Goal: Navigation & Orientation: Find specific page/section

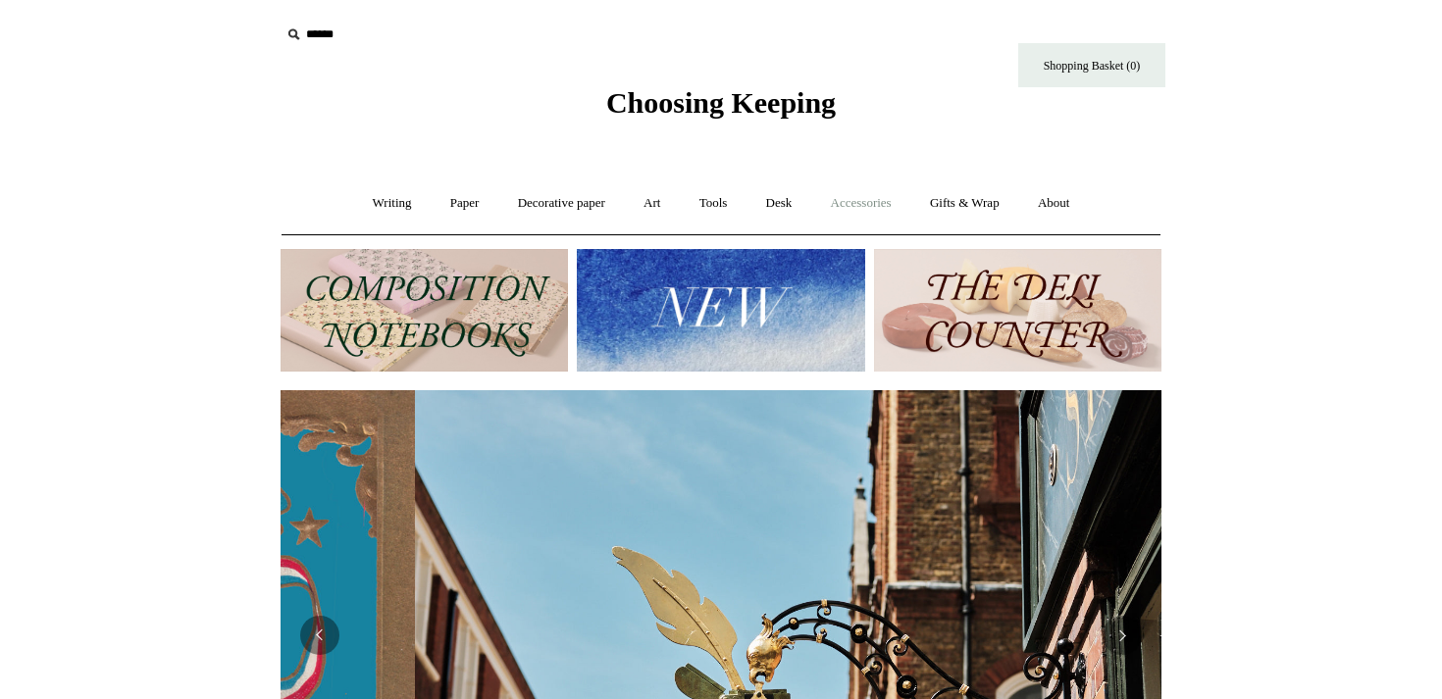
scroll to position [0, 881]
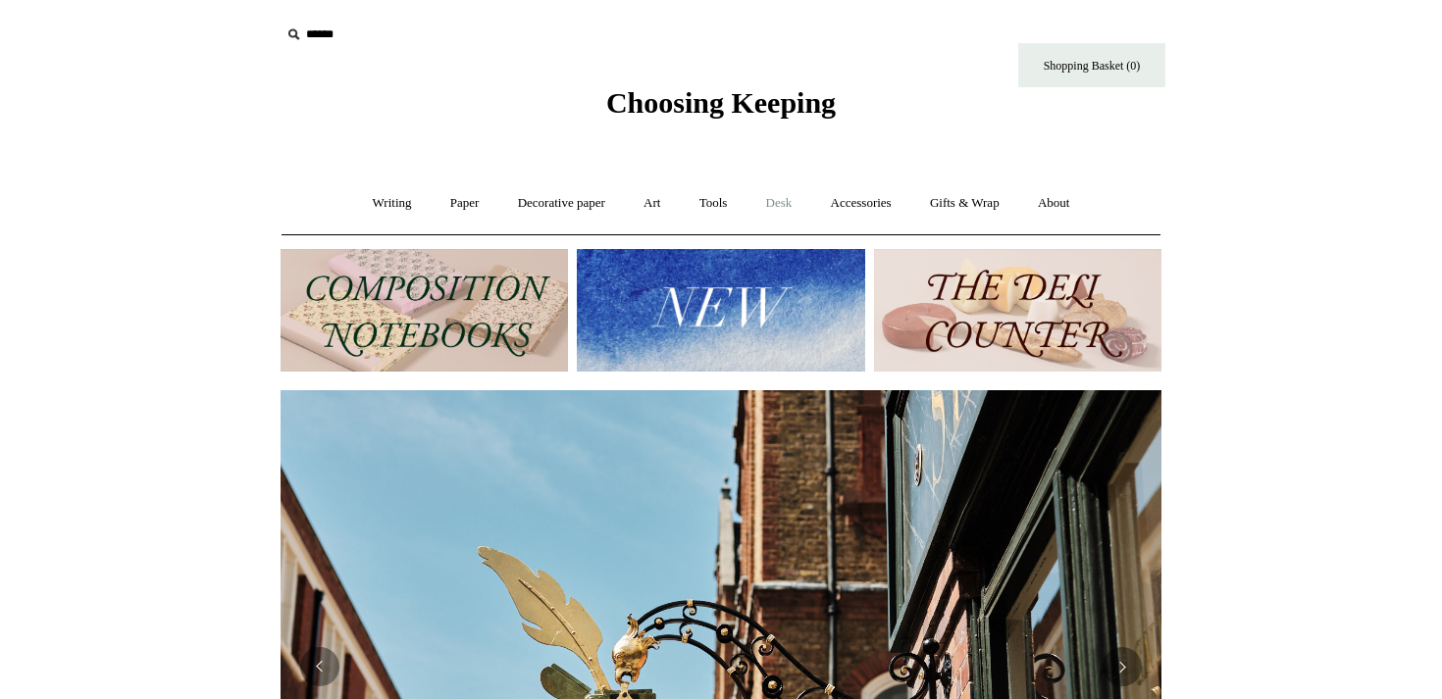
click at [790, 203] on link "Desk +" at bounding box center [779, 203] width 62 height 52
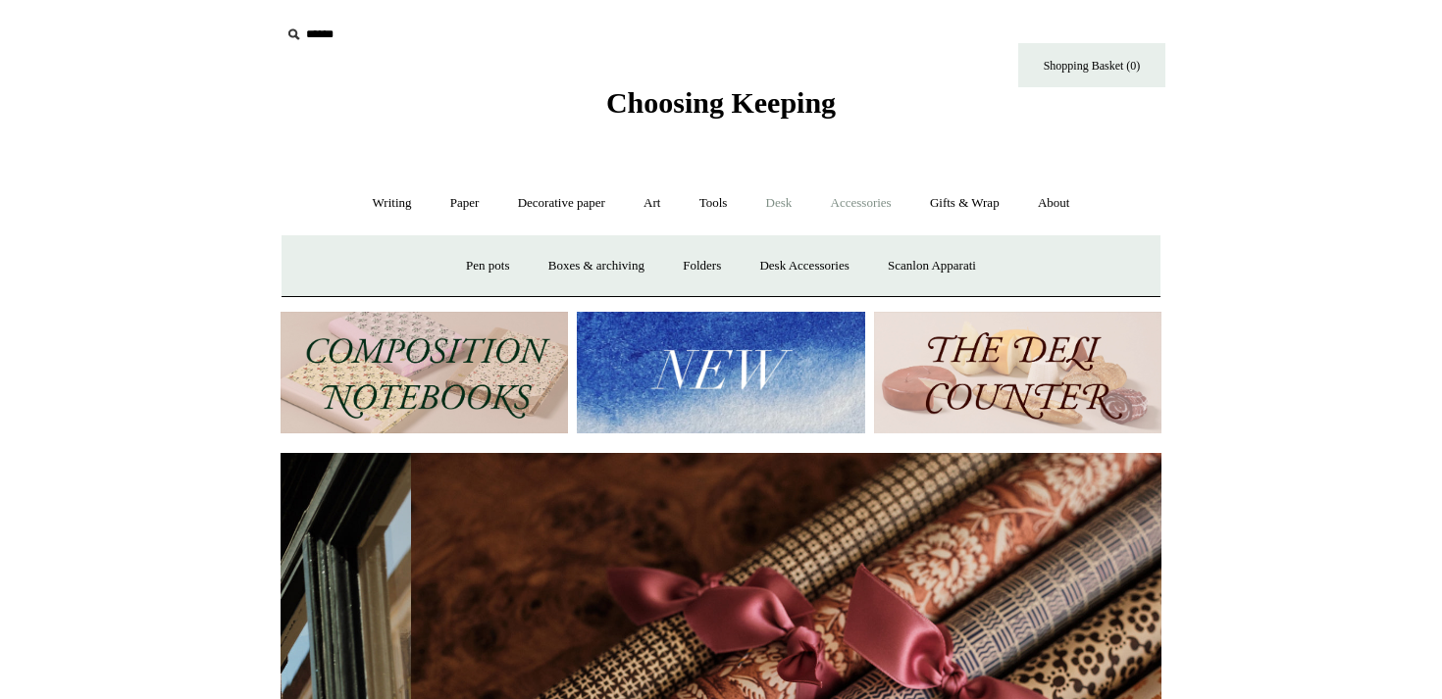
scroll to position [0, 1761]
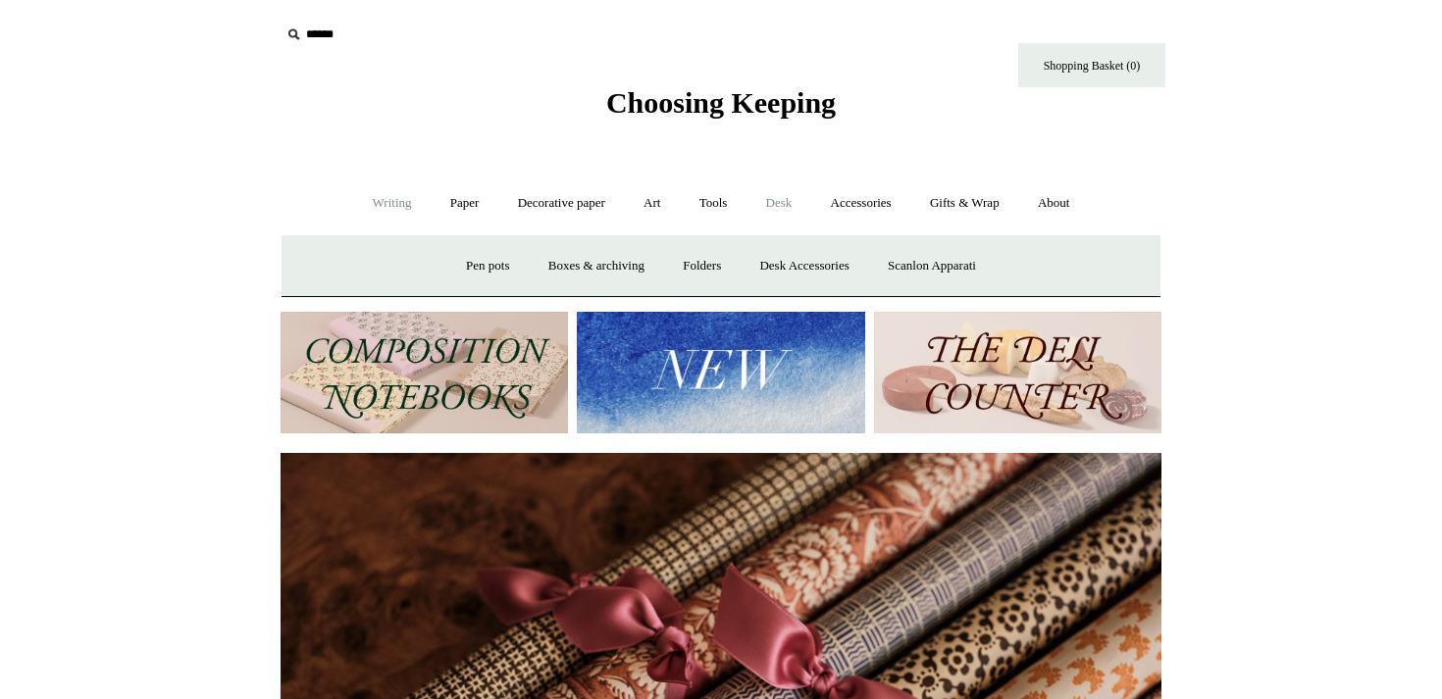
click at [365, 204] on link "Writing +" at bounding box center [392, 203] width 75 height 52
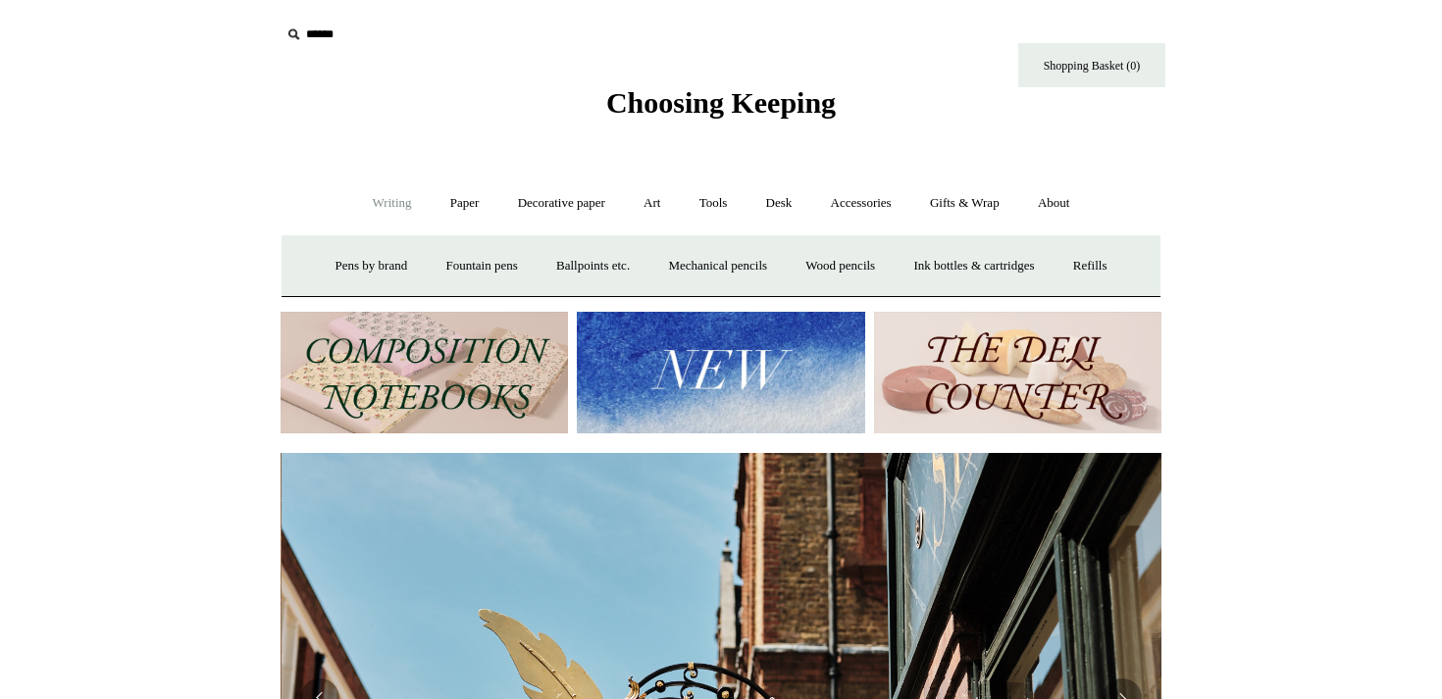
scroll to position [0, 881]
click at [457, 204] on link "Paper +" at bounding box center [464, 203] width 65 height 52
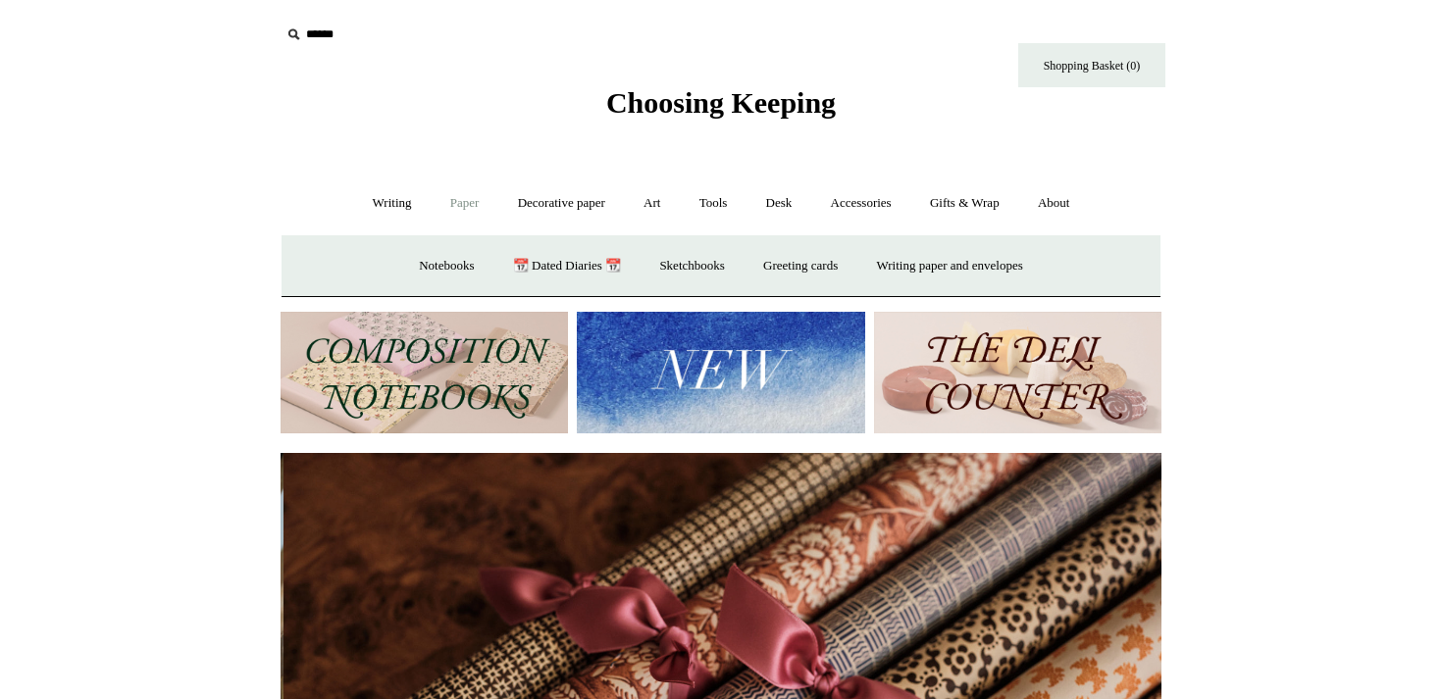
scroll to position [0, 1761]
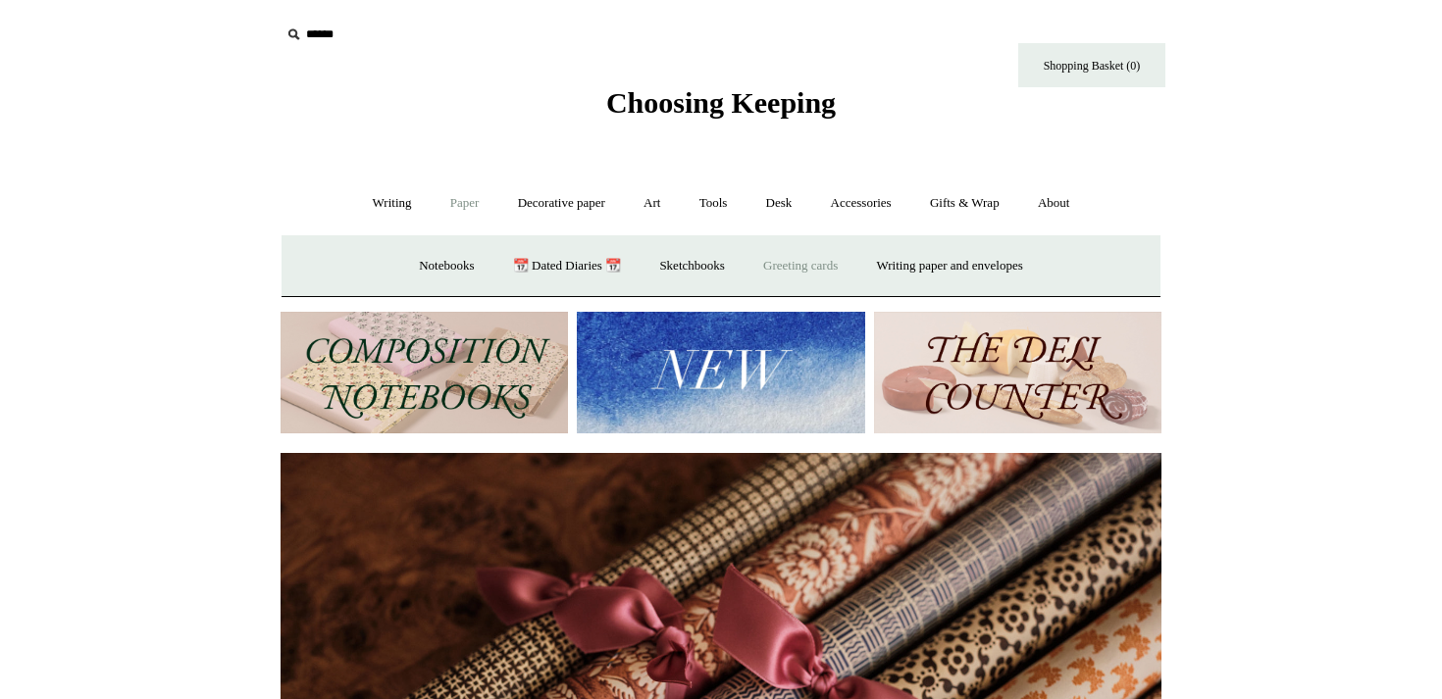
click at [780, 268] on link "Greeting cards +" at bounding box center [800, 266] width 110 height 52
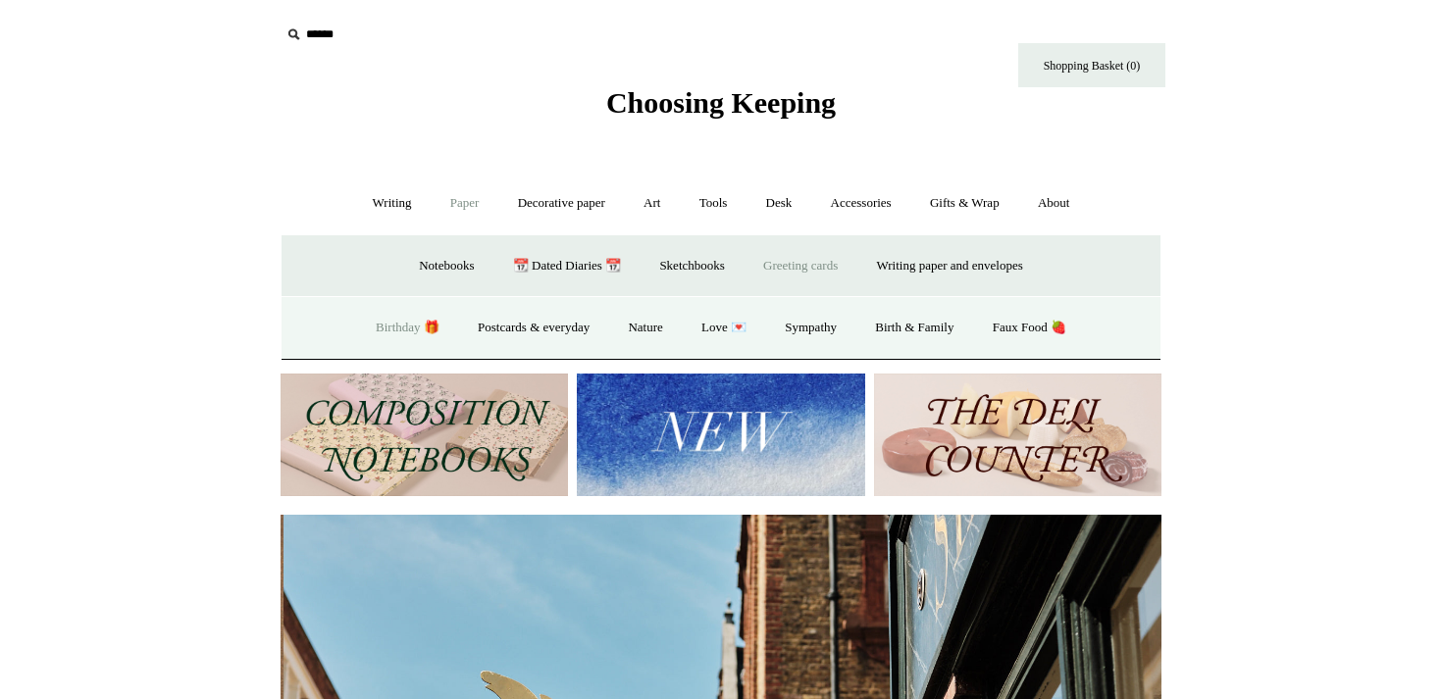
scroll to position [0, 881]
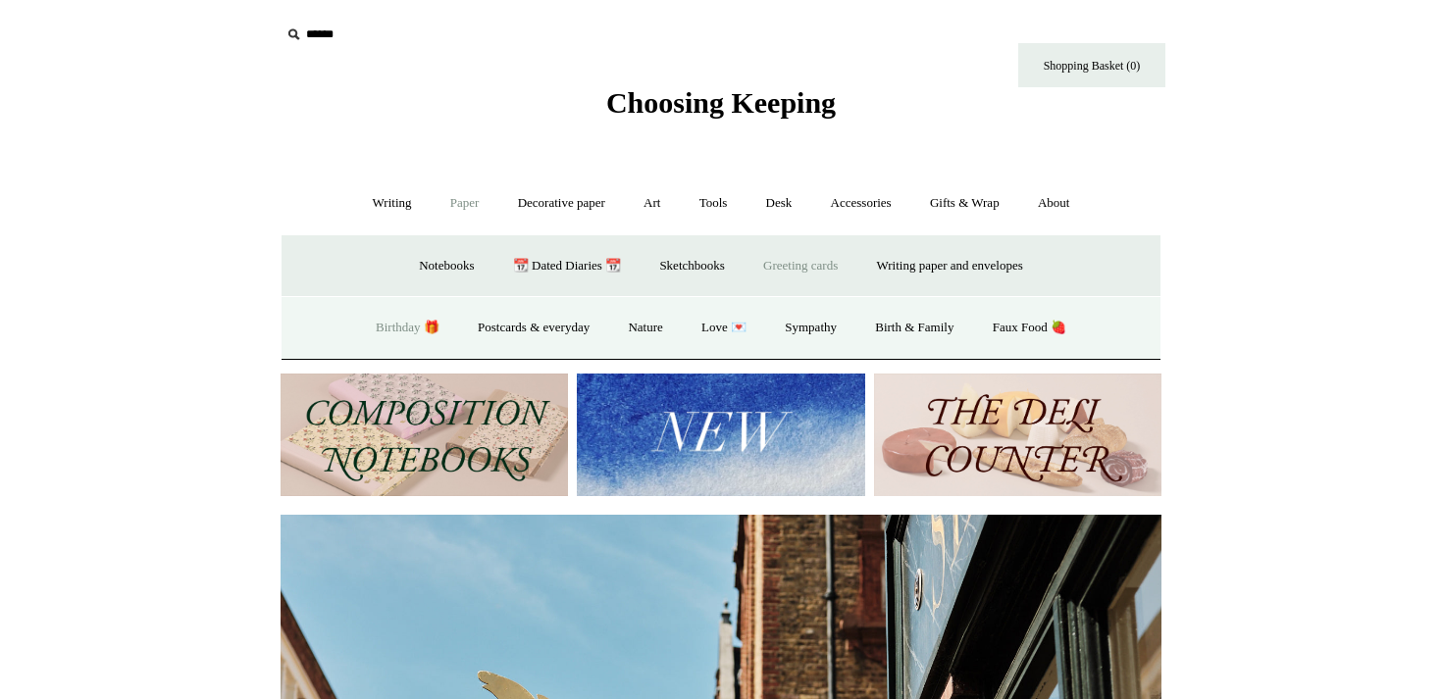
click at [390, 329] on link "Birthday 🎁" at bounding box center [407, 328] width 99 height 52
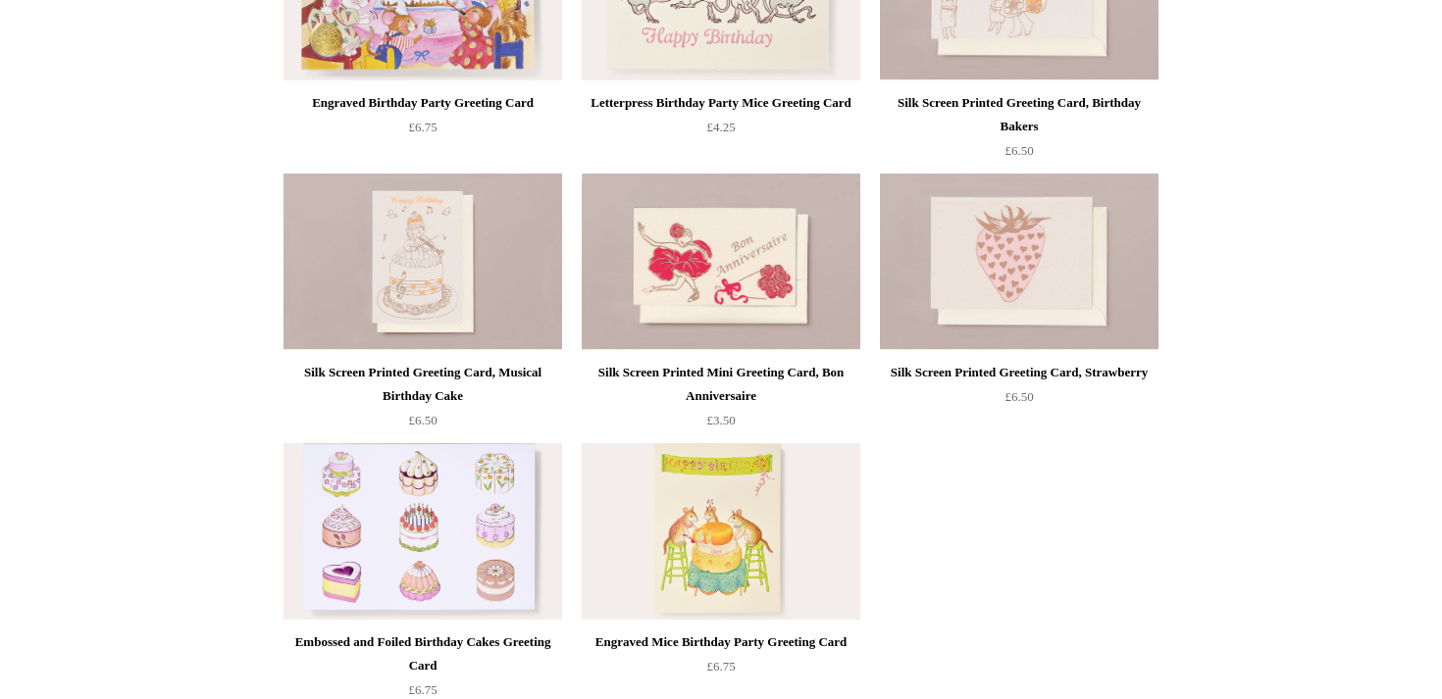
scroll to position [893, 0]
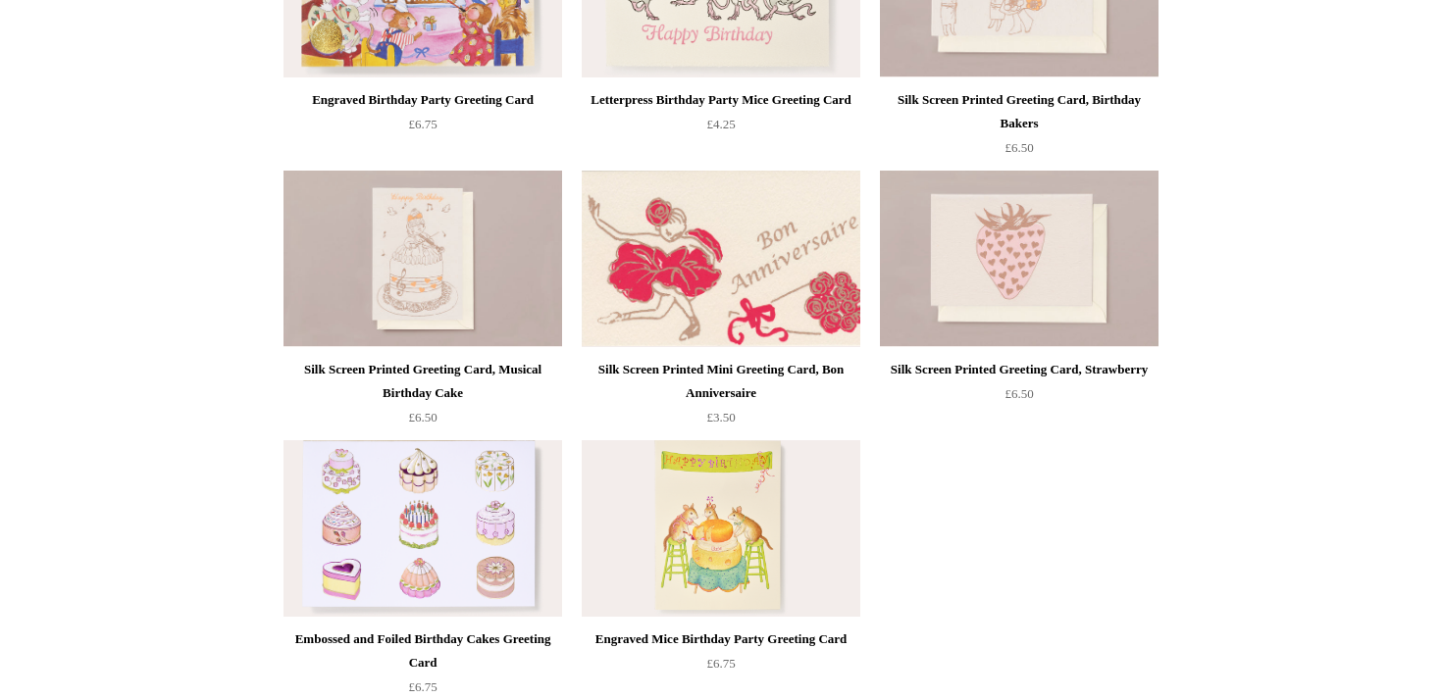
click at [741, 266] on img at bounding box center [721, 259] width 279 height 177
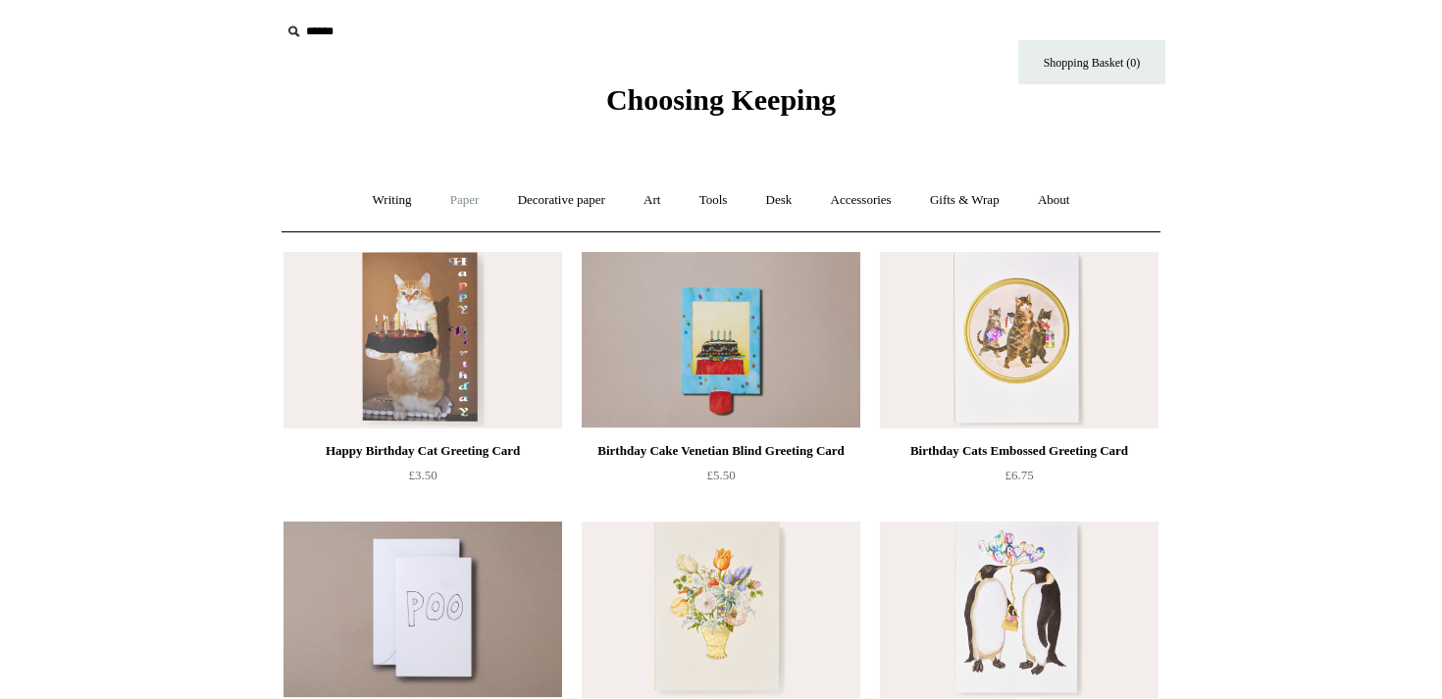
scroll to position [4, 0]
click at [456, 201] on link "Paper +" at bounding box center [464, 200] width 65 height 52
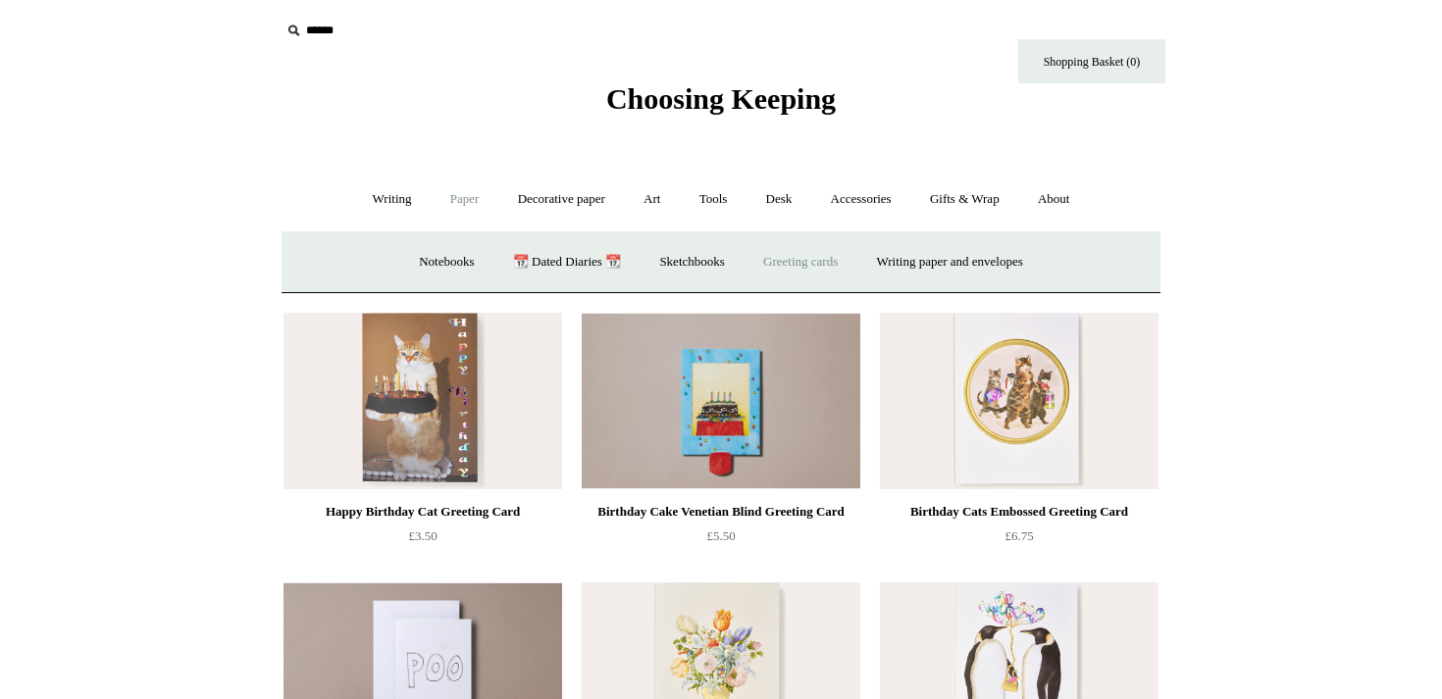
click at [824, 259] on link "Greeting cards +" at bounding box center [800, 262] width 110 height 52
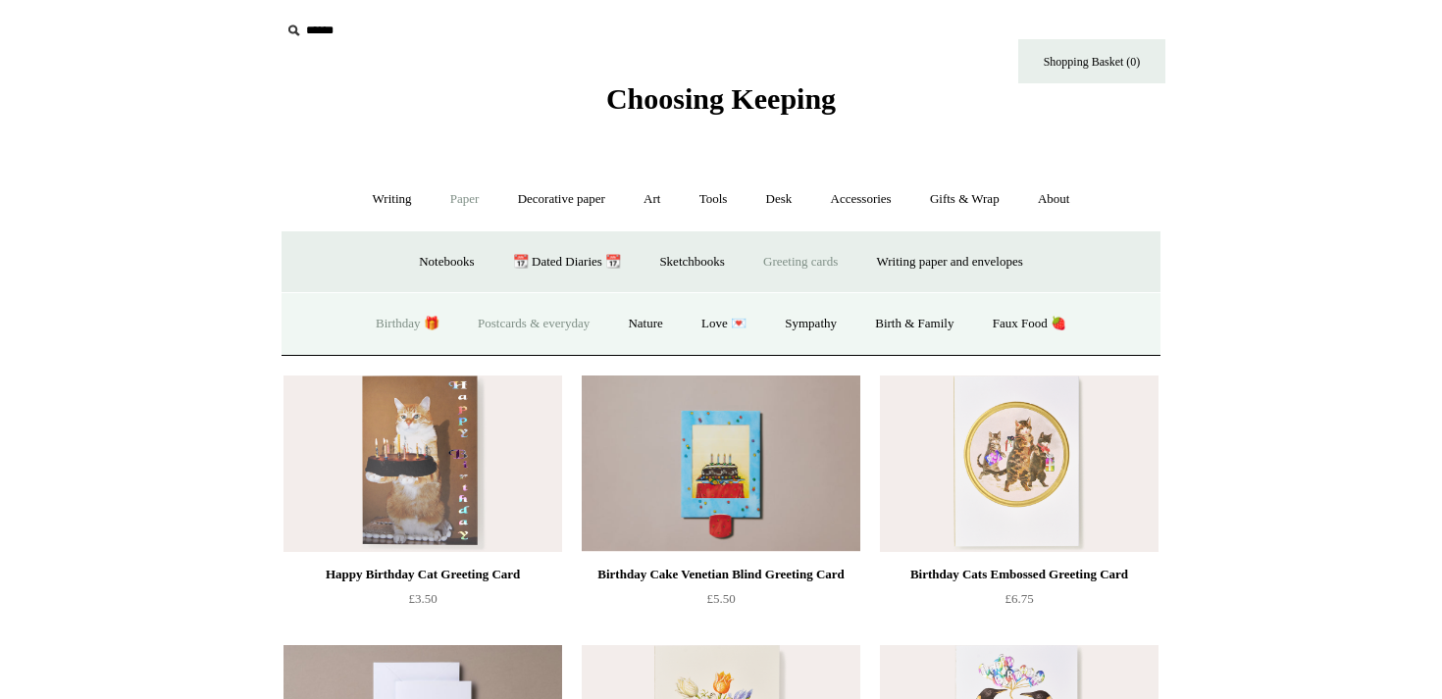
click at [555, 327] on link "Postcards & everyday" at bounding box center [533, 324] width 147 height 52
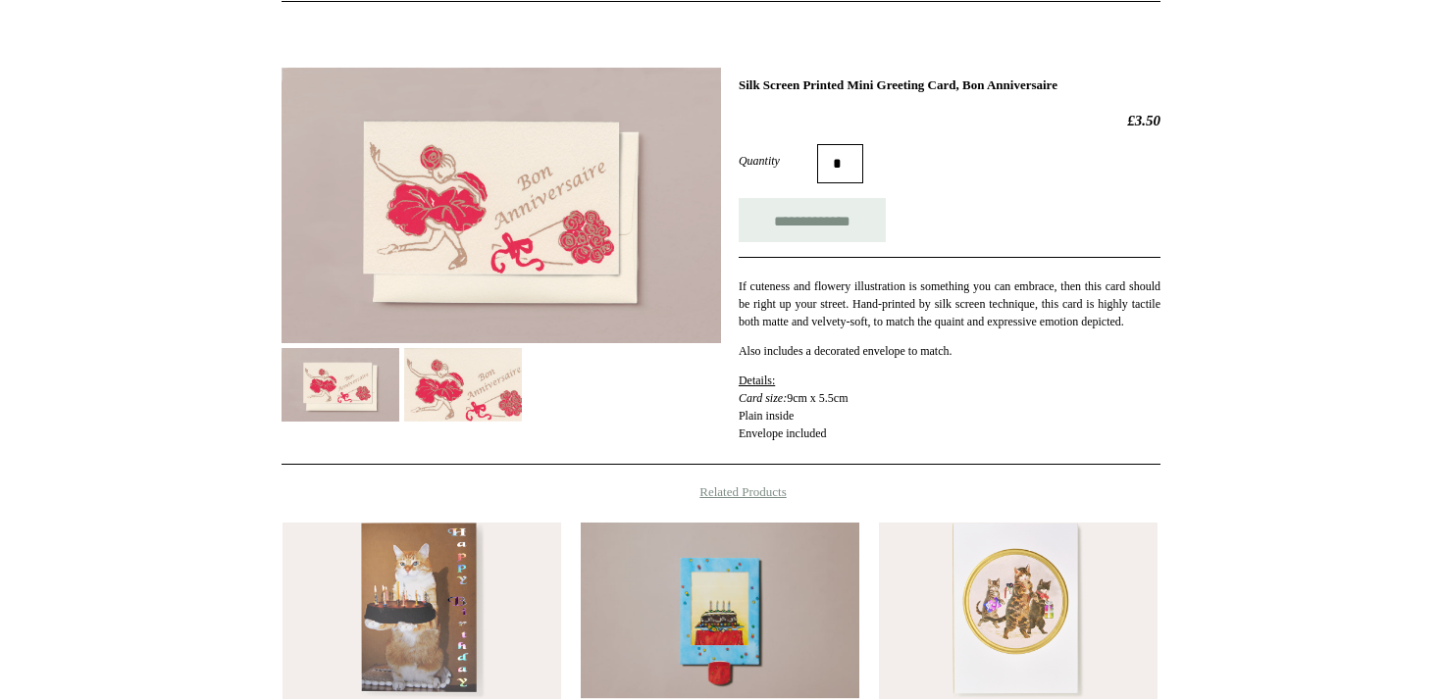
scroll to position [240, 0]
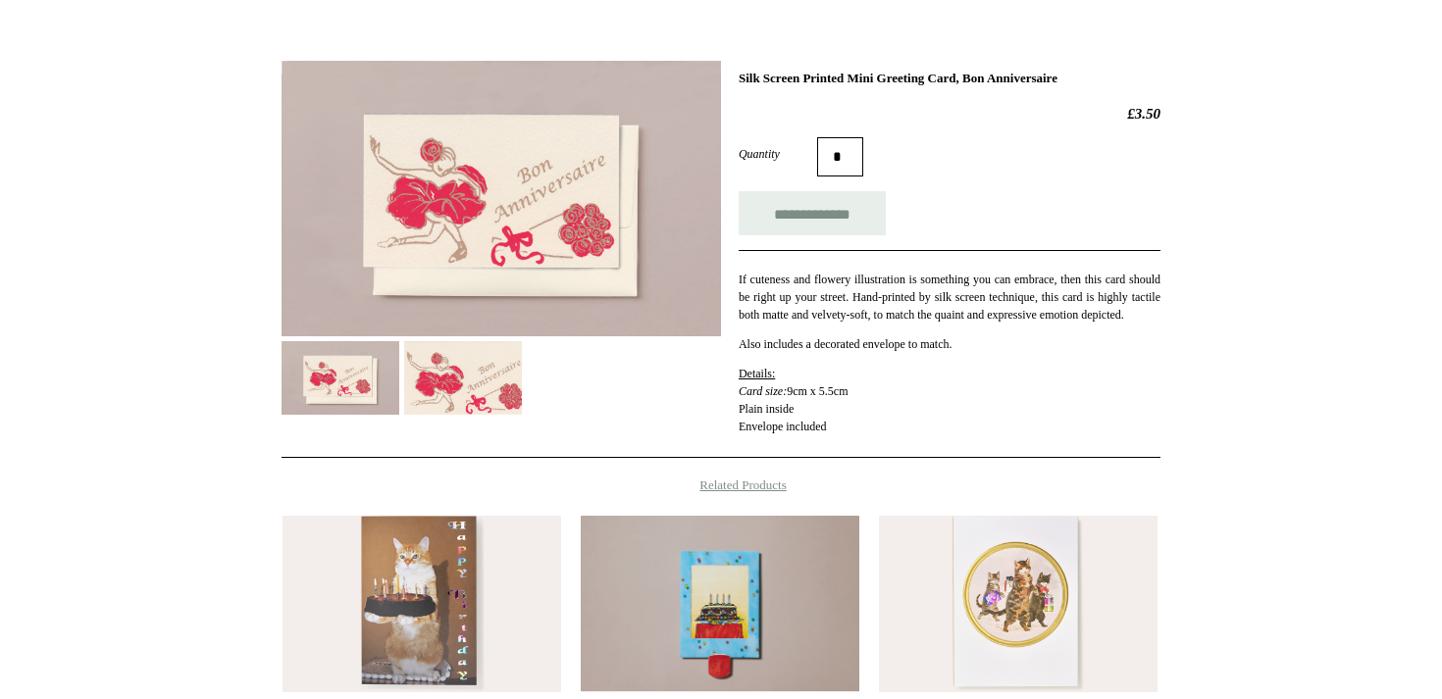
click at [467, 385] on img at bounding box center [463, 378] width 118 height 74
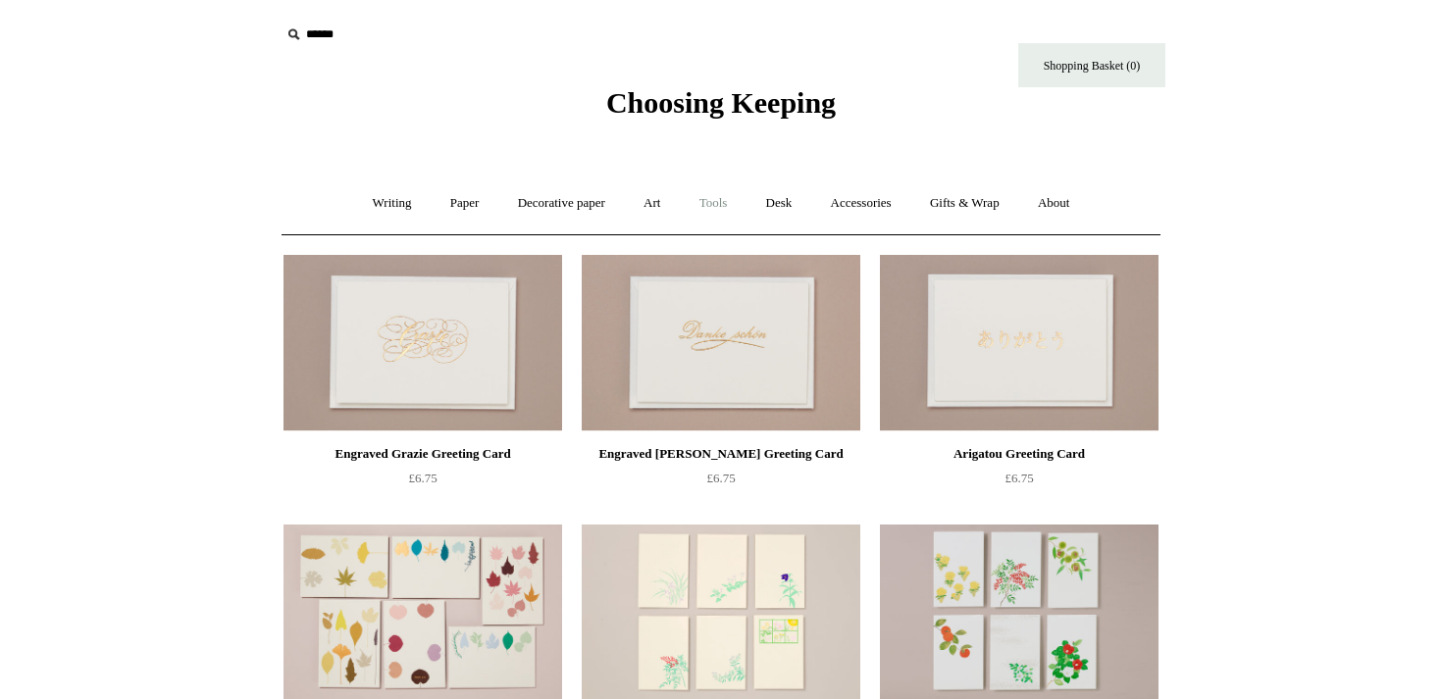
click at [705, 201] on link "Tools +" at bounding box center [714, 203] width 64 height 52
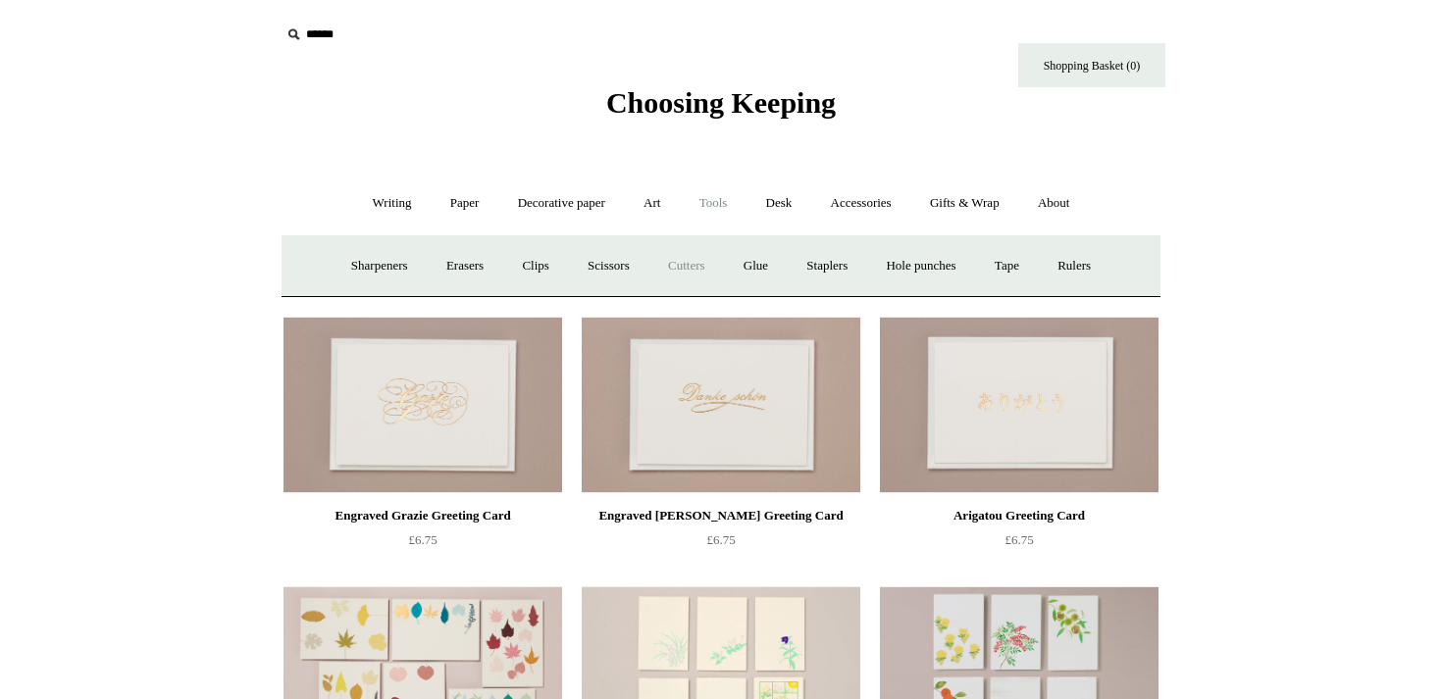
click at [683, 268] on link "Cutters" at bounding box center [686, 266] width 73 height 52
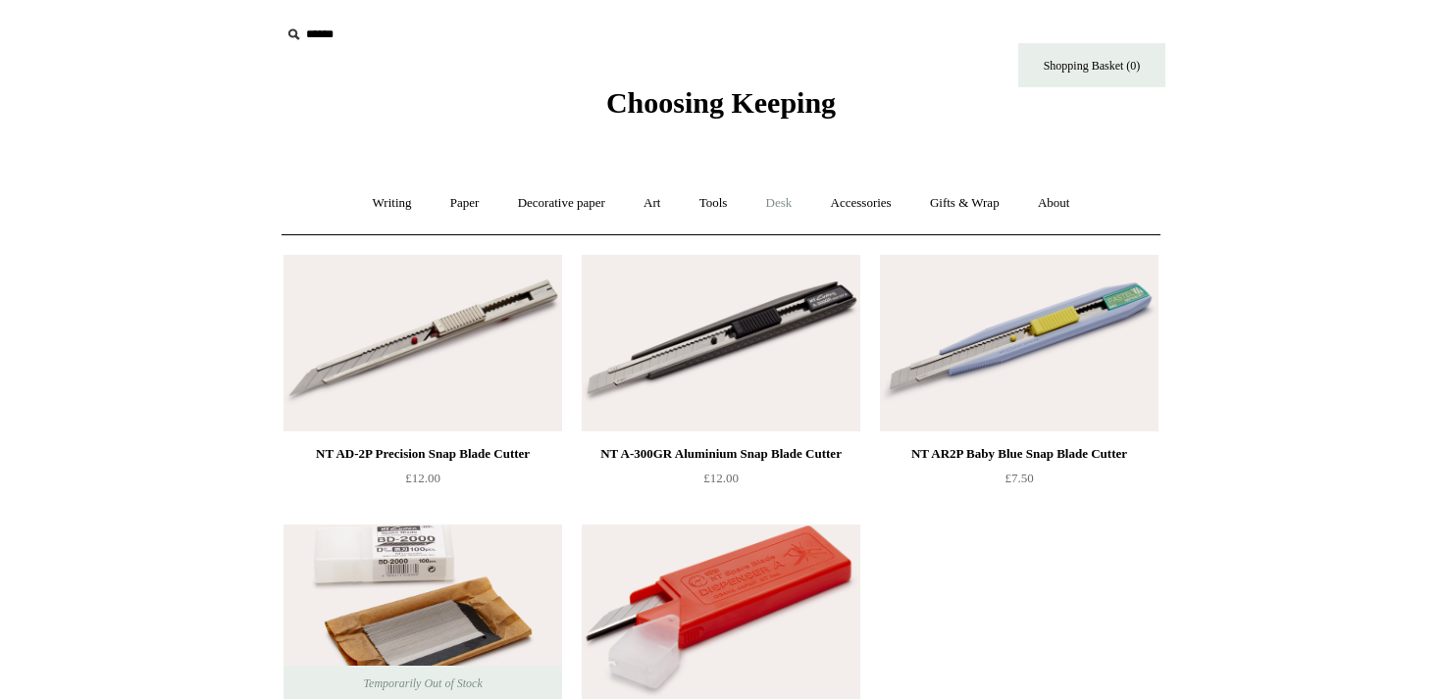
click at [785, 205] on link "Desk +" at bounding box center [779, 203] width 62 height 52
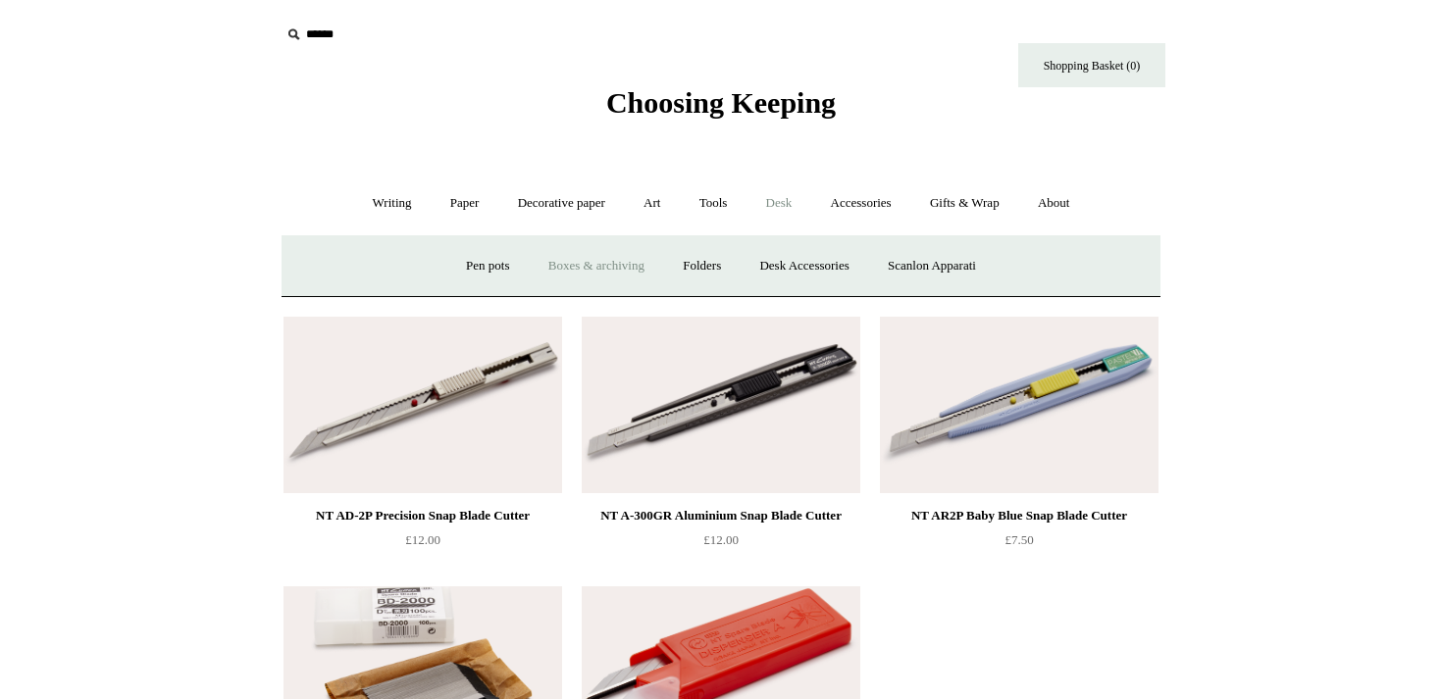
click at [574, 260] on link "Boxes & archiving" at bounding box center [596, 266] width 131 height 52
